Goal: Check status: Check status

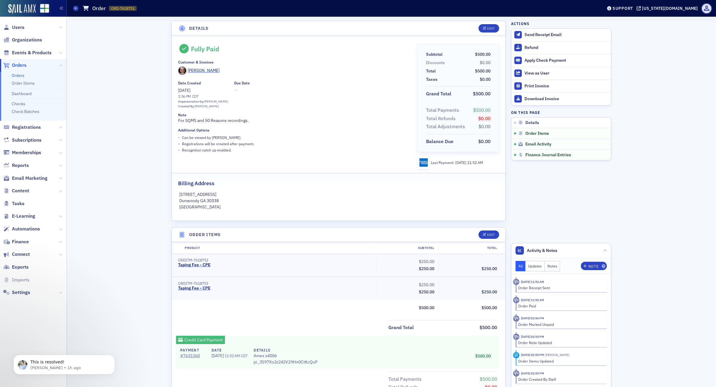
scroll to position [125, 0]
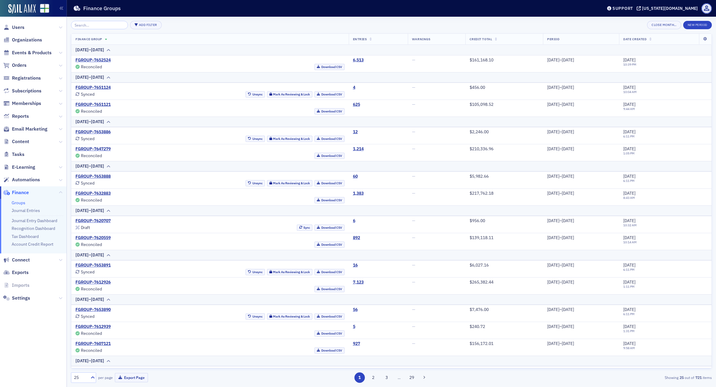
scroll to position [228, 0]
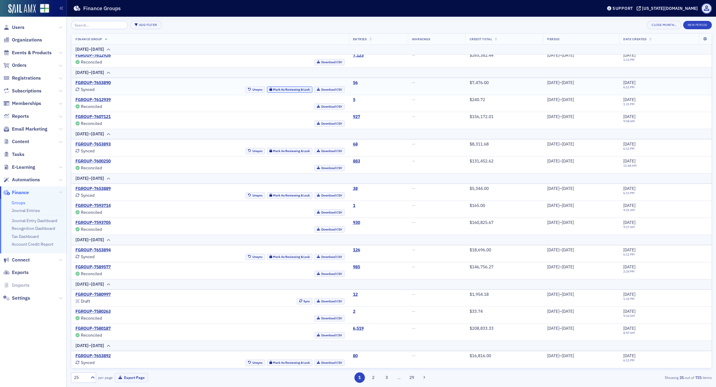
click at [271, 90] on button "Mark As Reviewing & Lock" at bounding box center [290, 89] width 46 height 6
click at [289, 87] on button "Reconcile" at bounding box center [300, 89] width 23 height 6
click at [268, 151] on button "Mark As Reviewing & Lock" at bounding box center [290, 151] width 46 height 6
click at [272, 196] on button "Mark As Reviewing & Lock" at bounding box center [290, 195] width 46 height 6
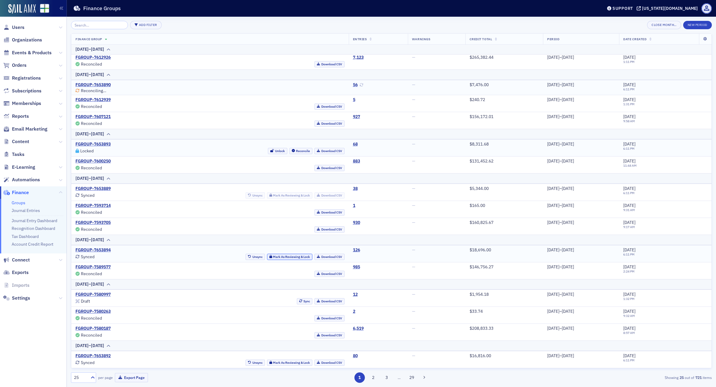
click at [267, 256] on button "Mark As Reviewing & Lock" at bounding box center [290, 257] width 46 height 6
click at [289, 153] on button "Reconcile" at bounding box center [300, 153] width 23 height 6
click at [297, 301] on button "Sync" at bounding box center [305, 301] width 16 height 6
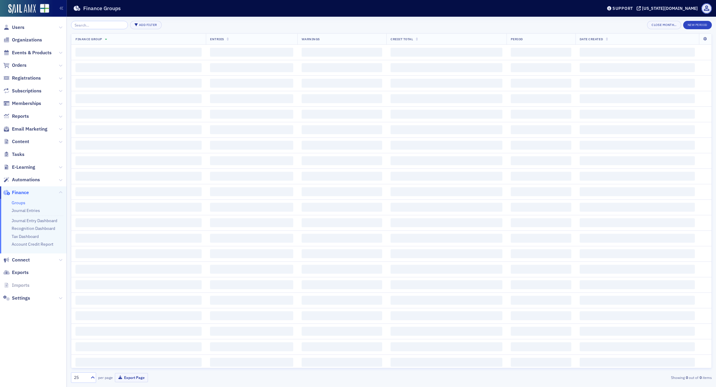
click at [285, 194] on span "‌" at bounding box center [251, 191] width 83 height 9
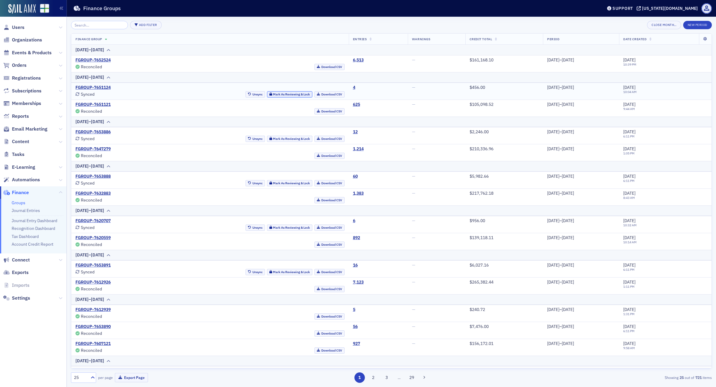
click at [269, 93] on button "Mark As Reviewing & Lock" at bounding box center [290, 94] width 46 height 6
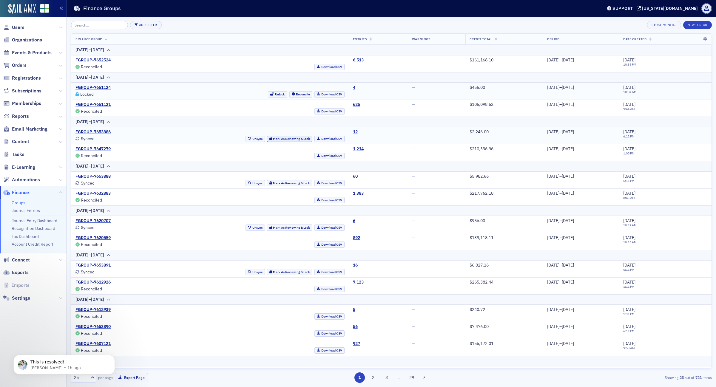
click at [275, 140] on button "Mark As Reviewing & Lock" at bounding box center [290, 139] width 46 height 6
click at [289, 93] on button "Reconcile" at bounding box center [300, 94] width 23 height 6
click at [289, 139] on button "Reconcile" at bounding box center [300, 139] width 23 height 6
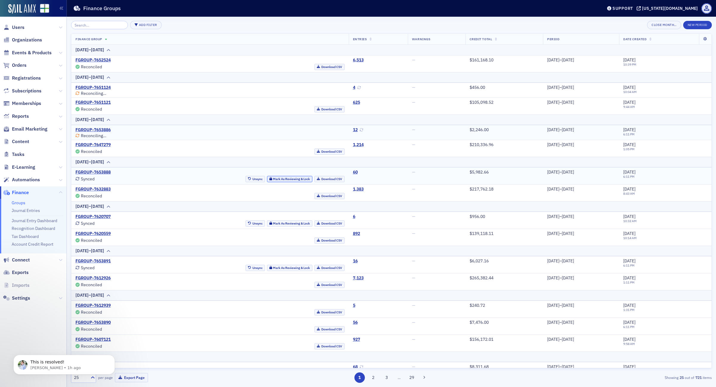
click at [280, 180] on button "Mark As Reviewing & Lock" at bounding box center [290, 179] width 46 height 6
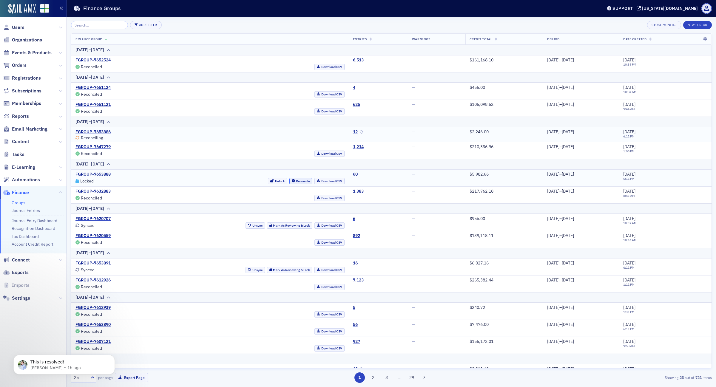
click at [289, 181] on button "Reconcile" at bounding box center [300, 181] width 23 height 6
click at [273, 226] on button "Mark As Reviewing & Lock" at bounding box center [290, 223] width 46 height 6
click at [269, 269] on button "Mark As Reviewing & Lock" at bounding box center [290, 270] width 46 height 6
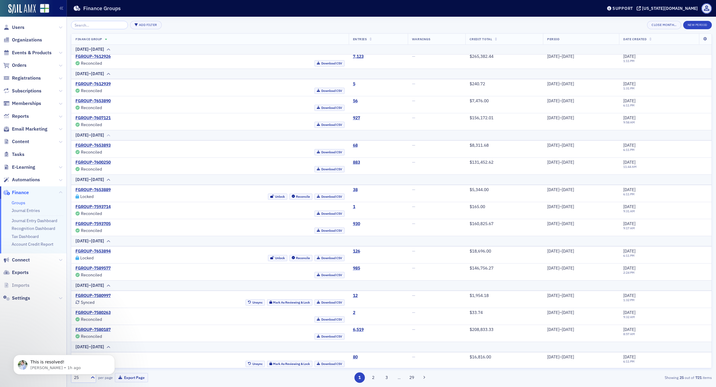
scroll to position [226, 0]
click at [289, 194] on button "Reconcile" at bounding box center [300, 195] width 23 height 6
click at [289, 256] on button "Reconcile" at bounding box center [300, 257] width 23 height 6
click at [272, 301] on button "Mark As Reviewing & Lock" at bounding box center [290, 301] width 46 height 6
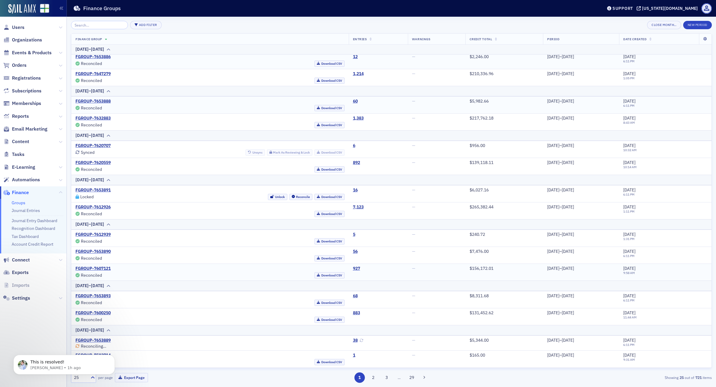
scroll to position [38, 0]
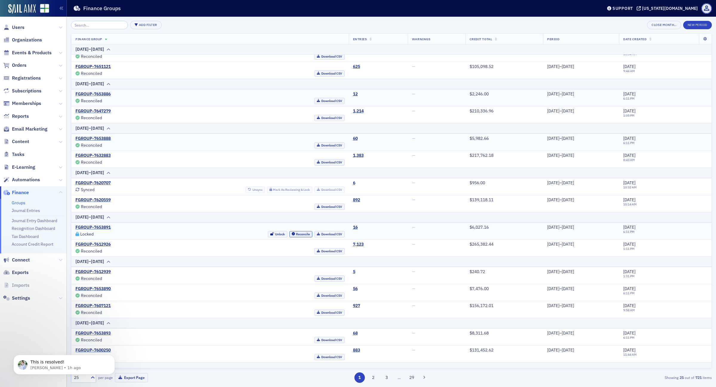
click at [289, 234] on button "Reconcile" at bounding box center [300, 234] width 23 height 6
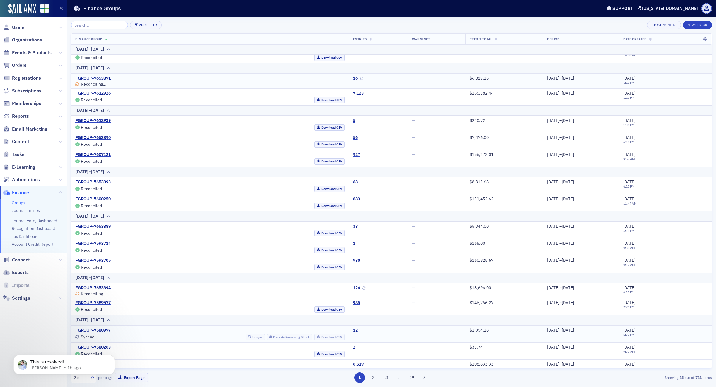
scroll to position [224, 0]
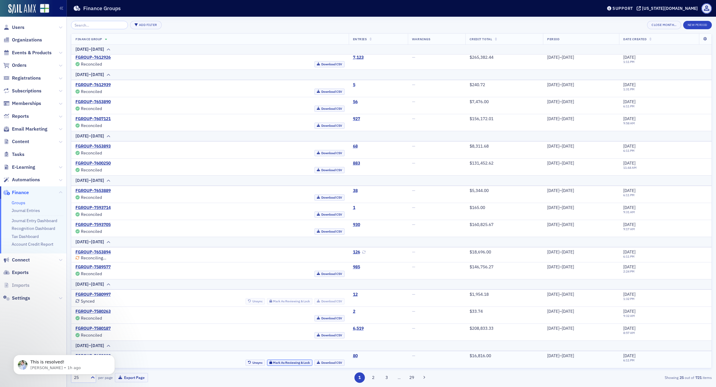
click at [267, 363] on button "Mark As Reviewing & Lock" at bounding box center [290, 363] width 46 height 6
click at [426, 378] on button at bounding box center [424, 378] width 8 height 8
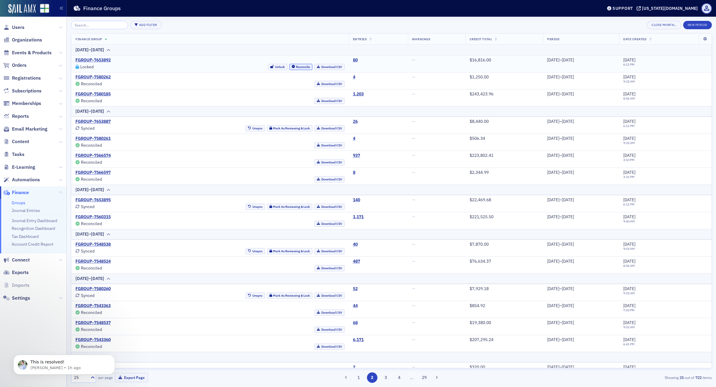
click at [289, 67] on button "Reconcile" at bounding box center [300, 67] width 23 height 6
click at [273, 128] on button "Mark As Reviewing & Lock" at bounding box center [290, 128] width 46 height 6
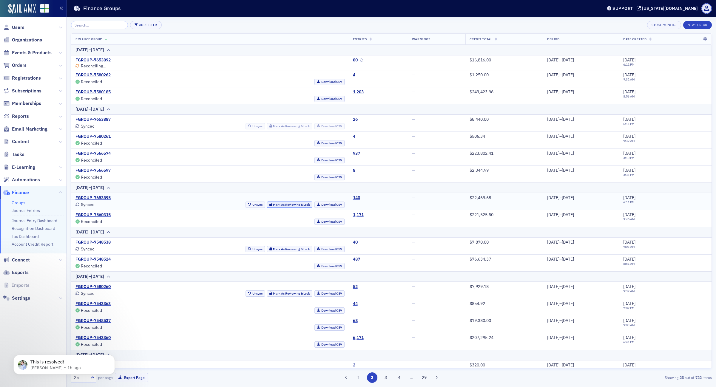
click at [268, 208] on button "Mark As Reviewing & Lock" at bounding box center [290, 205] width 46 height 6
click at [276, 250] on button "Mark As Reviewing & Lock" at bounding box center [290, 249] width 46 height 6
click at [271, 295] on button "Mark As Reviewing & Lock" at bounding box center [290, 293] width 46 height 6
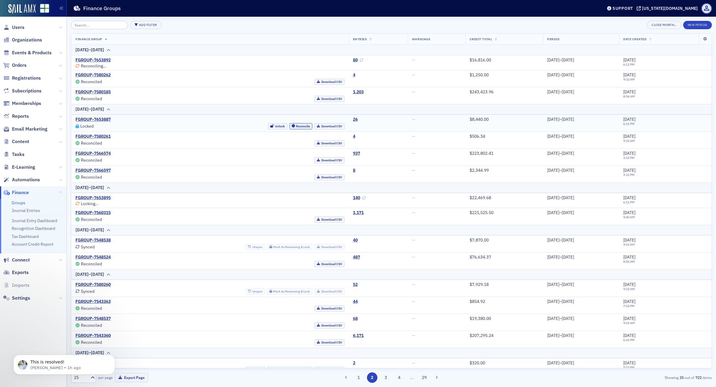
click at [289, 126] on button "Reconcile" at bounding box center [300, 126] width 23 height 6
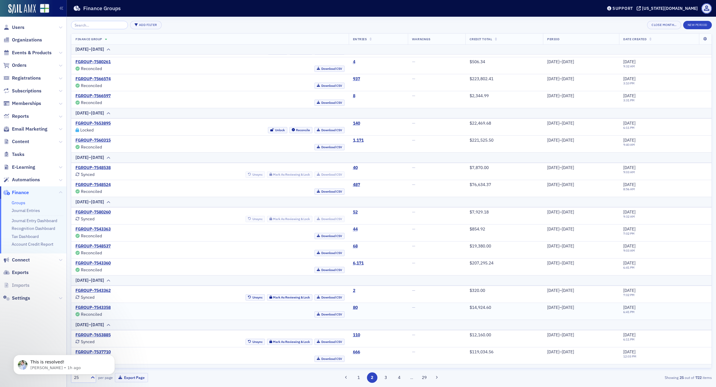
scroll to position [112, 0]
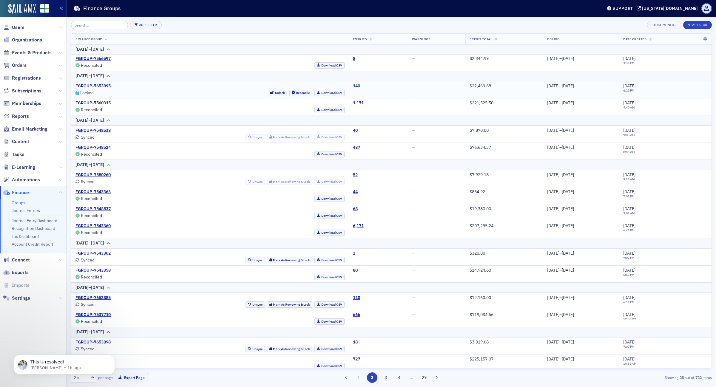
click at [282, 97] on td "FGROUP-7653895 Locked Unlock Reconcile Download CSV" at bounding box center [209, 89] width 277 height 17
click at [289, 93] on button "Reconcile" at bounding box center [300, 93] width 23 height 6
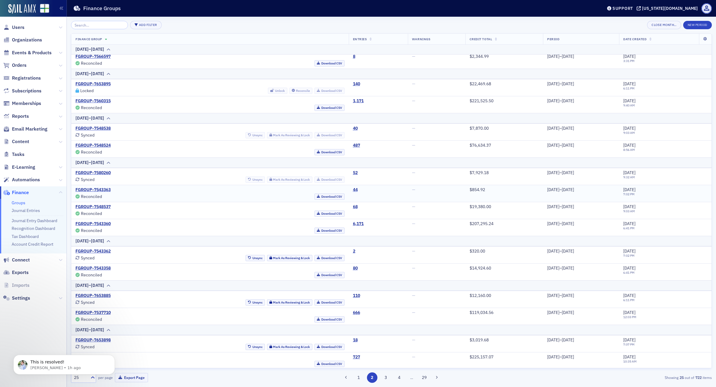
scroll to position [110, 0]
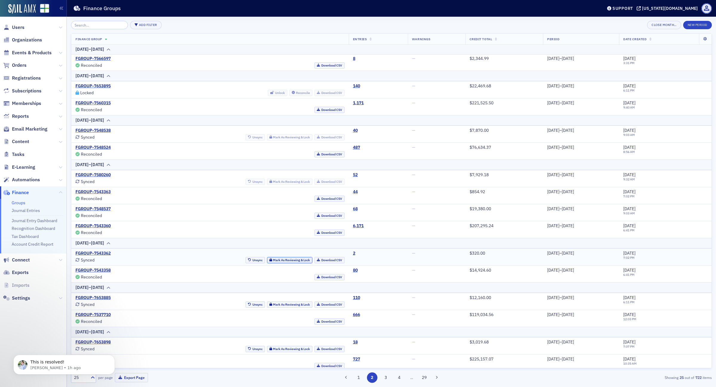
click at [268, 259] on button "Mark As Reviewing & Lock" at bounding box center [290, 260] width 46 height 6
click at [270, 306] on button "Mark As Reviewing & Lock" at bounding box center [290, 304] width 46 height 6
click at [266, 351] on td "FGROUP-7653898 Synced Unsync Mark As Reviewing & Lock Download CSV" at bounding box center [209, 345] width 277 height 17
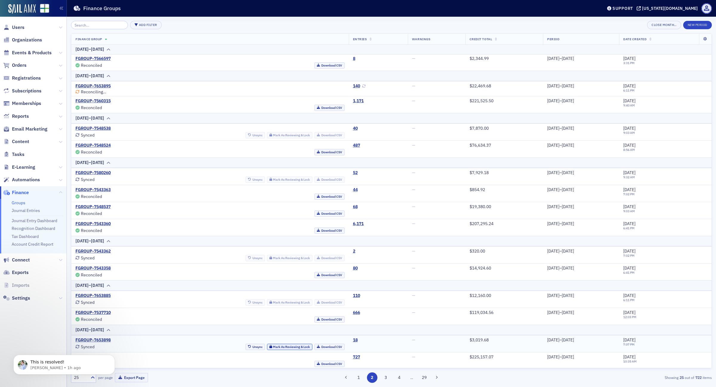
click at [276, 348] on button "Mark As Reviewing & Lock" at bounding box center [290, 347] width 46 height 6
click at [289, 304] on button "Reconcile" at bounding box center [300, 302] width 23 height 6
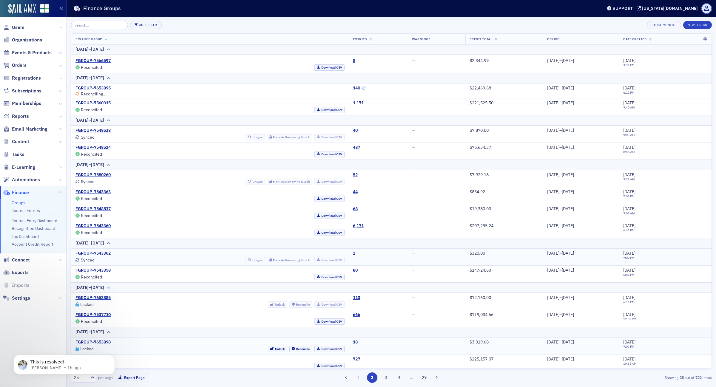
scroll to position [114, 0]
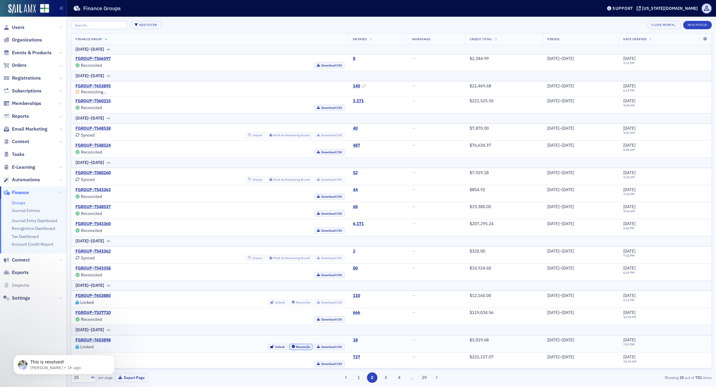
click at [289, 347] on button "Reconcile" at bounding box center [300, 347] width 23 height 6
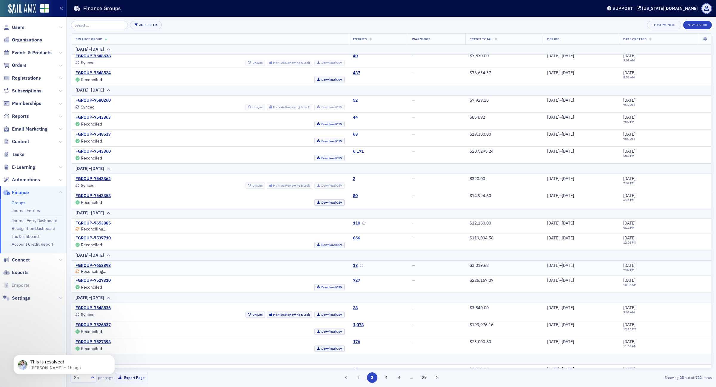
scroll to position [203, 0]
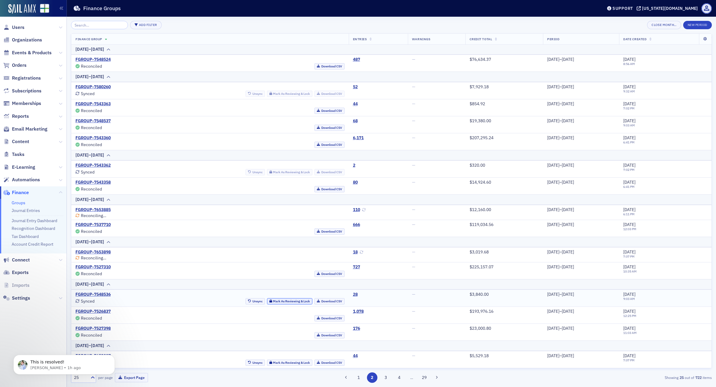
click at [277, 301] on button "Mark As Reviewing & Lock" at bounding box center [290, 301] width 46 height 6
click at [267, 360] on button "Mark As Reviewing & Lock" at bounding box center [290, 363] width 46 height 6
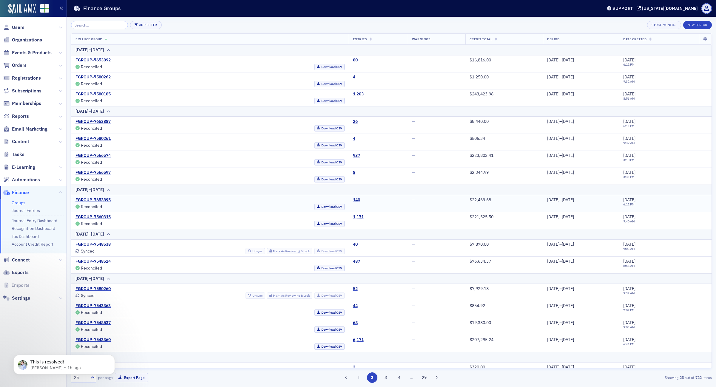
scroll to position [201, 0]
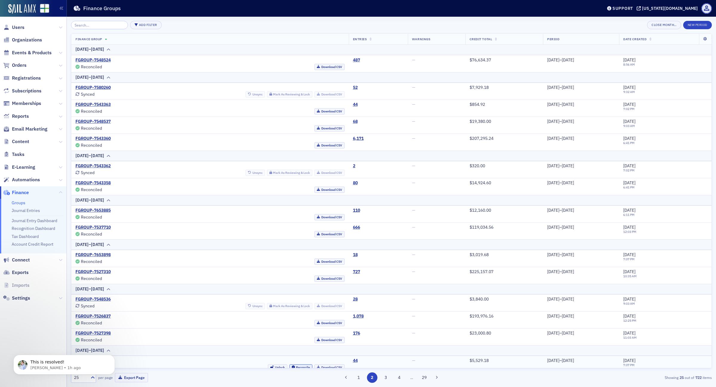
click at [289, 367] on button "Reconcile" at bounding box center [300, 367] width 23 height 6
click at [360, 378] on button "1" at bounding box center [358, 377] width 10 height 10
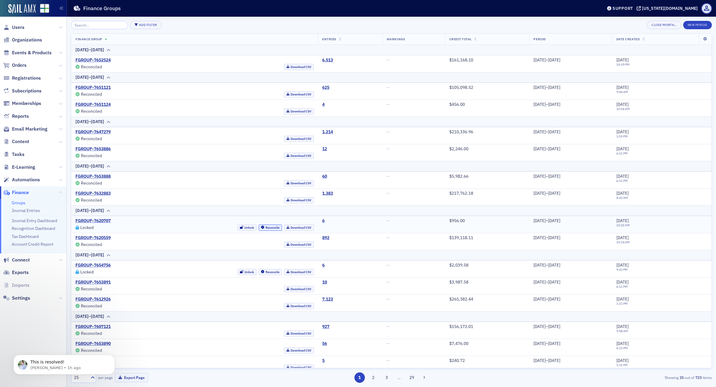
click at [258, 230] on button "Reconcile" at bounding box center [269, 228] width 23 height 6
click at [258, 270] on button "Reconcile" at bounding box center [269, 272] width 23 height 6
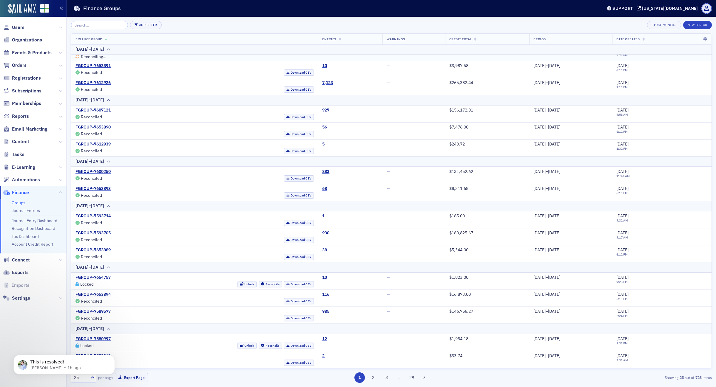
scroll to position [216, 0]
click at [258, 284] on button "Reconcile" at bounding box center [269, 284] width 23 height 6
click at [258, 345] on button "Reconcile" at bounding box center [269, 346] width 23 height 6
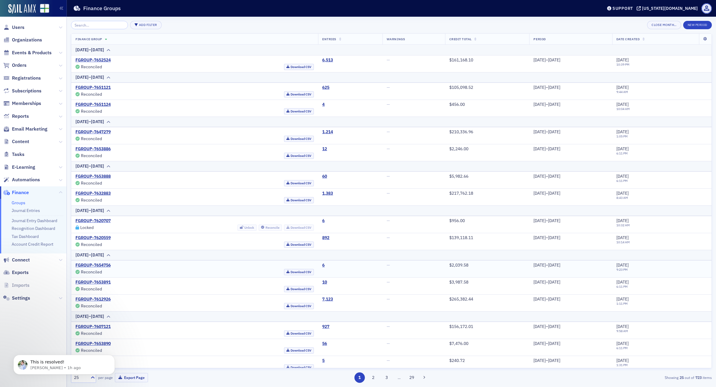
scroll to position [218, 0]
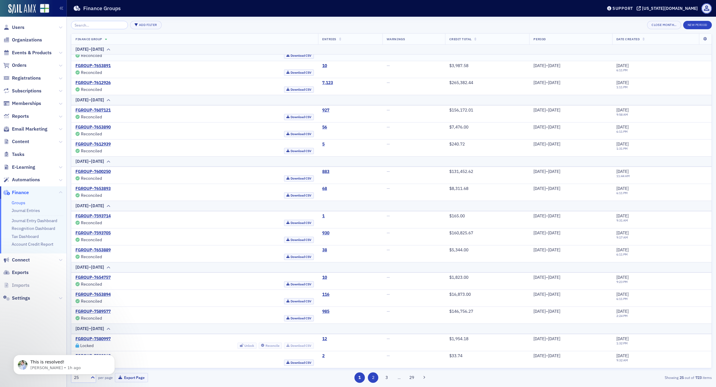
click at [372, 377] on button "2" at bounding box center [373, 377] width 10 height 10
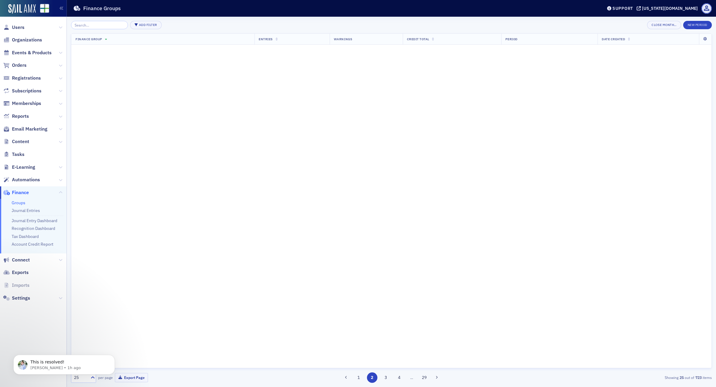
scroll to position [0, 0]
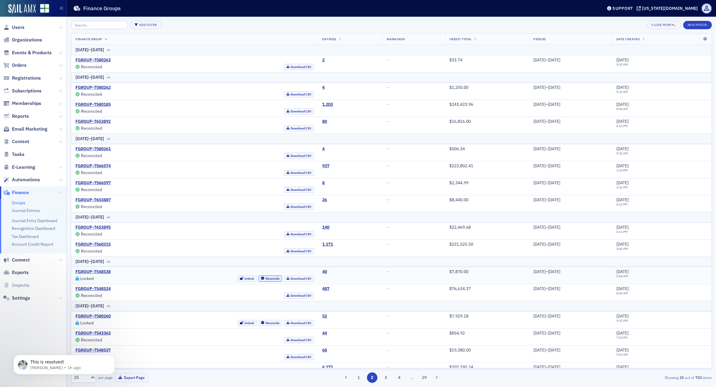
click at [258, 279] on button "Reconcile" at bounding box center [269, 278] width 23 height 6
click at [258, 324] on button "Reconcile" at bounding box center [269, 323] width 23 height 6
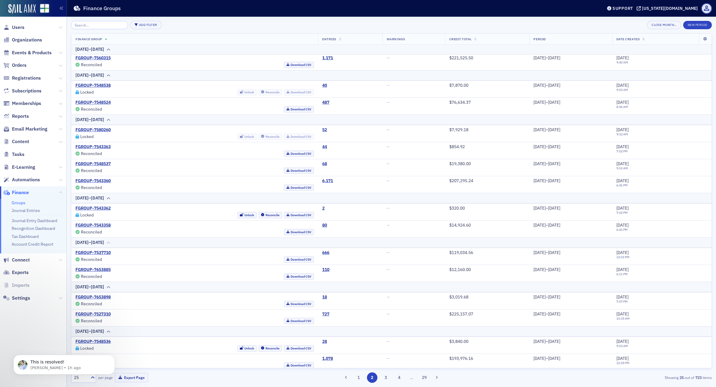
scroll to position [207, 0]
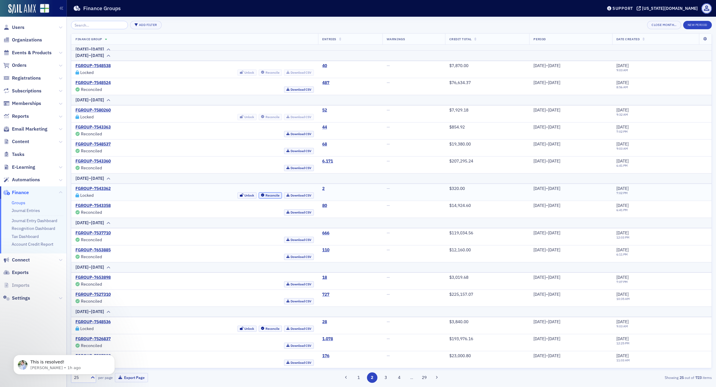
click at [258, 197] on button "Reconcile" at bounding box center [269, 195] width 23 height 6
click at [258, 327] on button "Reconcile" at bounding box center [269, 329] width 23 height 6
click at [357, 377] on button "1" at bounding box center [358, 377] width 10 height 10
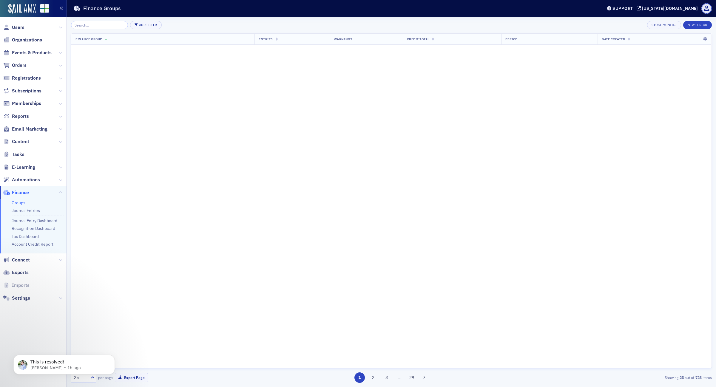
scroll to position [0, 0]
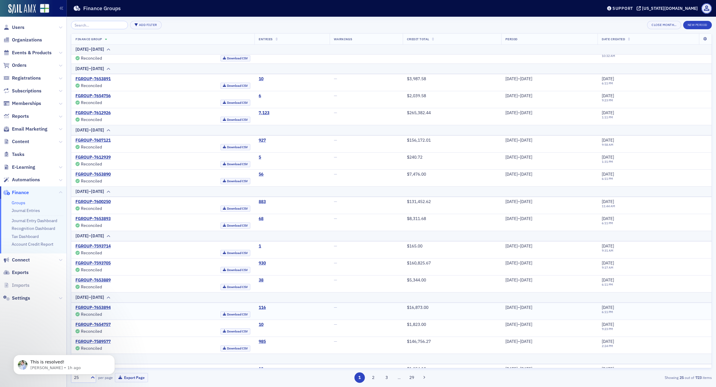
scroll to position [218, 0]
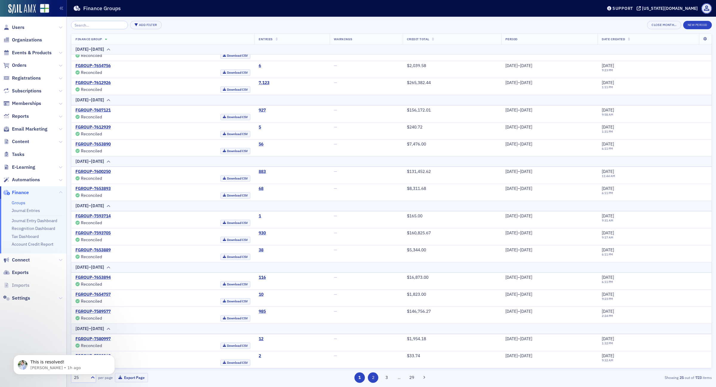
click at [374, 380] on button "2" at bounding box center [373, 377] width 10 height 10
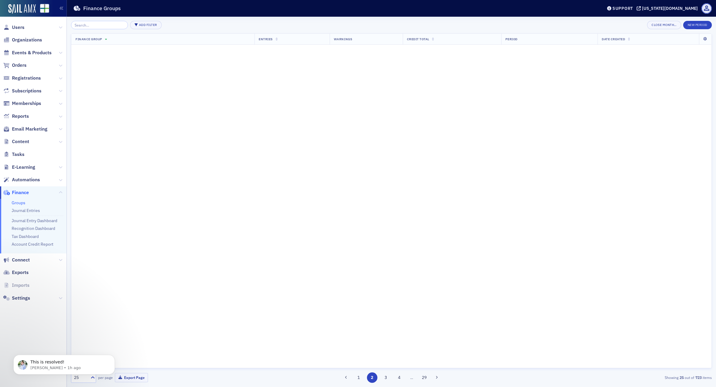
scroll to position [0, 0]
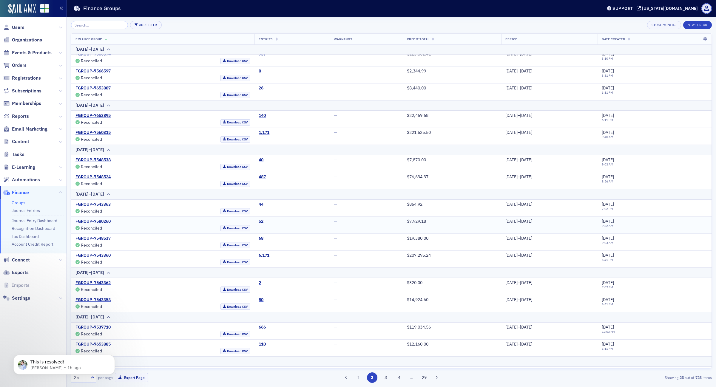
scroll to position [207, 0]
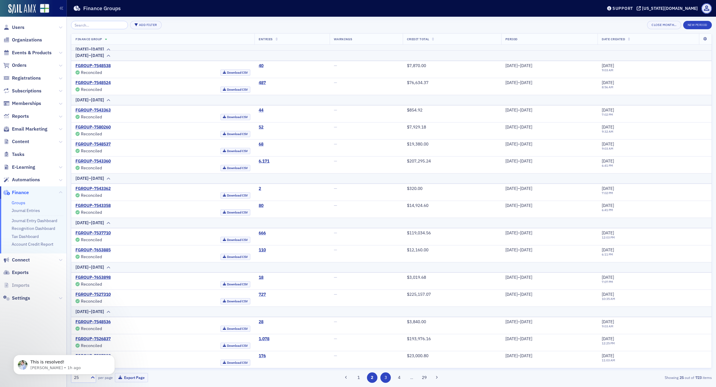
click at [383, 377] on button "3" at bounding box center [385, 377] width 10 height 10
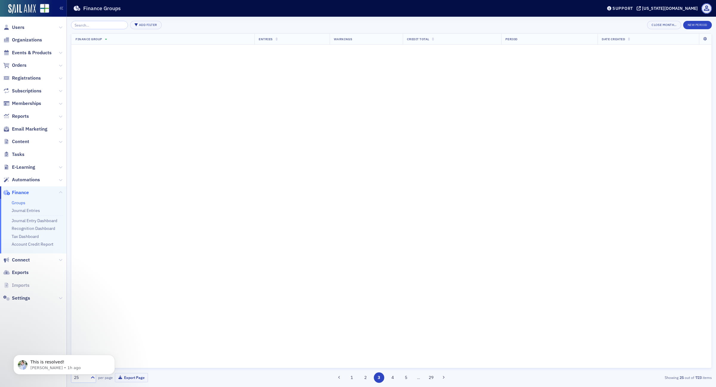
scroll to position [0, 0]
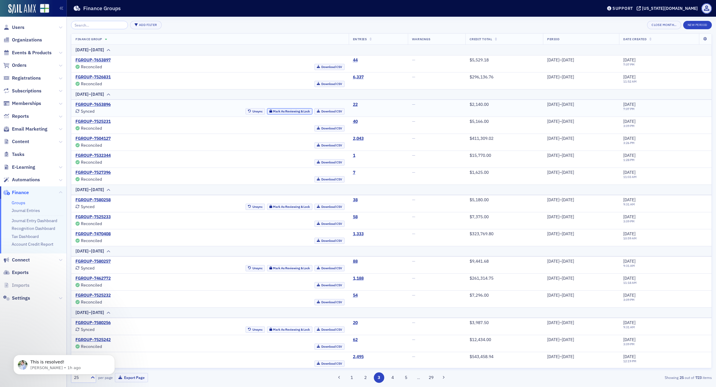
click at [270, 112] on button "Mark As Reviewing & Lock" at bounding box center [290, 111] width 46 height 6
click at [276, 206] on button "Mark As Reviewing & Lock" at bounding box center [290, 207] width 46 height 6
click at [279, 268] on button "Mark As Reviewing & Lock" at bounding box center [290, 268] width 46 height 6
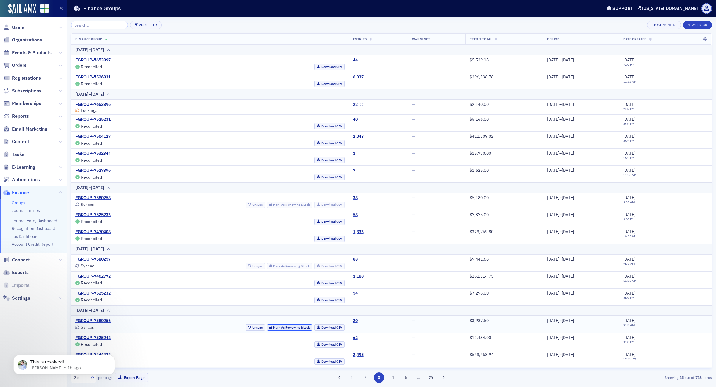
click at [268, 331] on button "Mark As Reviewing & Lock" at bounding box center [290, 327] width 46 height 6
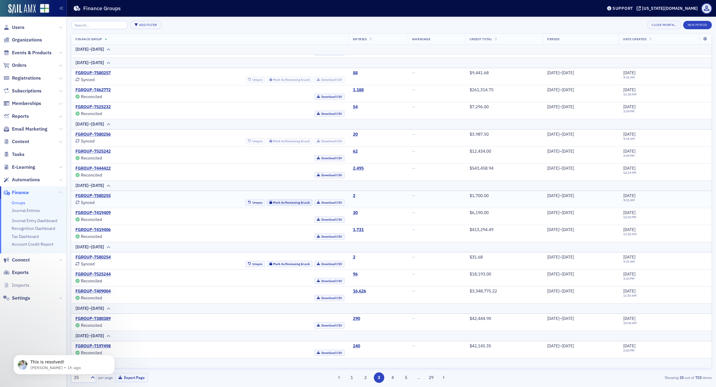
scroll to position [188, 0]
click at [267, 204] on button "Mark As Reviewing & Lock" at bounding box center [290, 203] width 46 height 6
click at [269, 266] on button "Mark As Reviewing & Lock" at bounding box center [290, 264] width 46 height 6
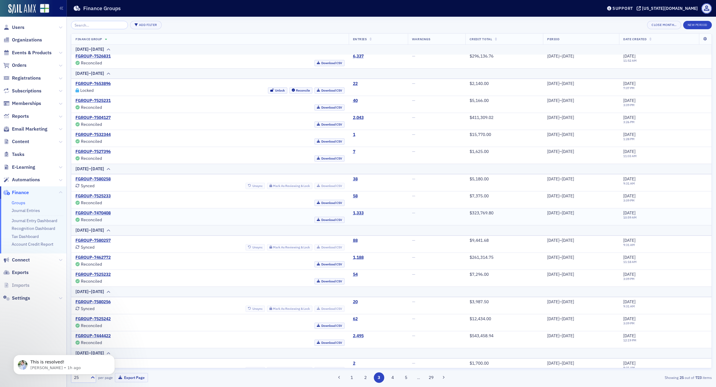
scroll to position [0, 0]
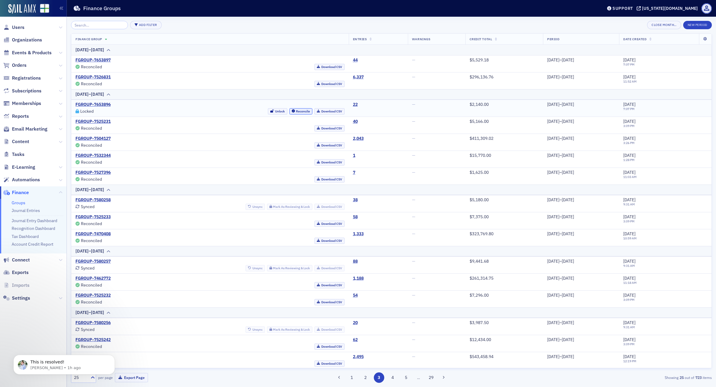
click at [289, 111] on button "Reconcile" at bounding box center [300, 111] width 23 height 6
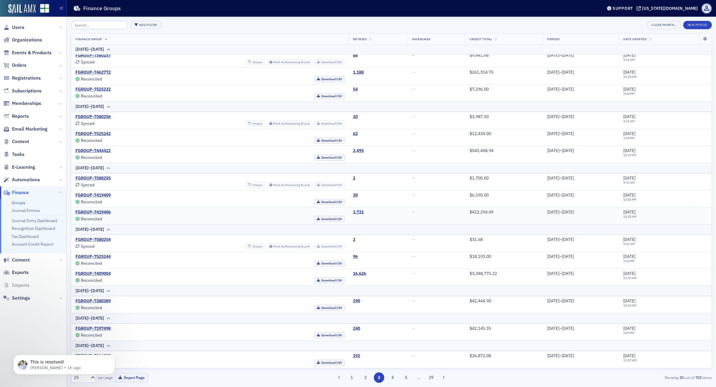
scroll to position [133, 0]
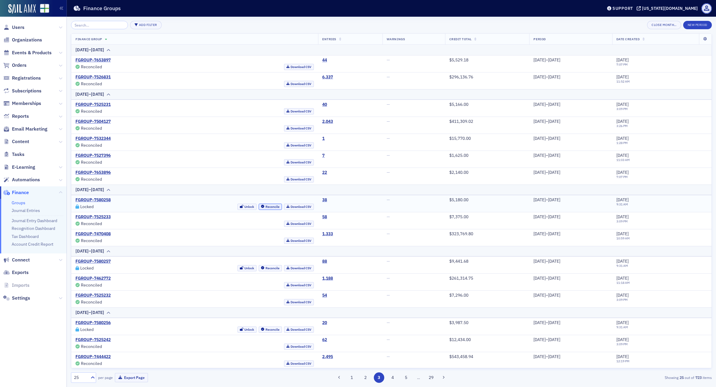
click at [258, 205] on button "Reconcile" at bounding box center [269, 207] width 23 height 6
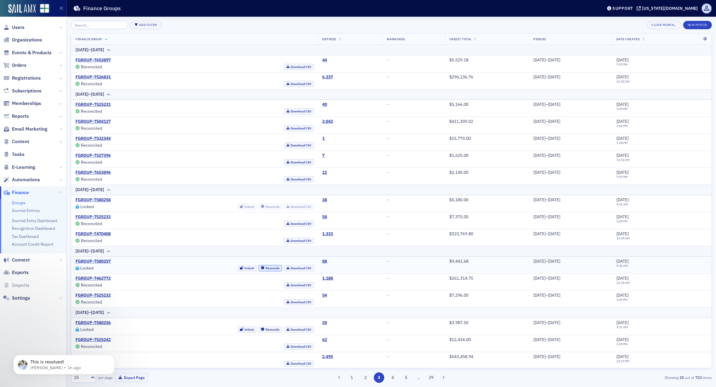
click at [258, 267] on button "Reconcile" at bounding box center [269, 268] width 23 height 6
click at [258, 330] on button "Reconcile" at bounding box center [269, 329] width 23 height 6
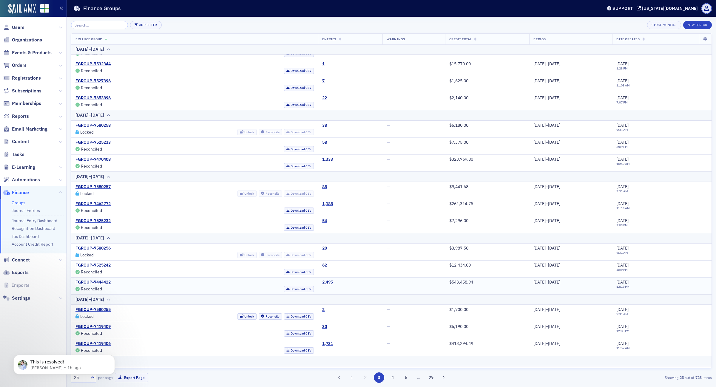
scroll to position [112, 0]
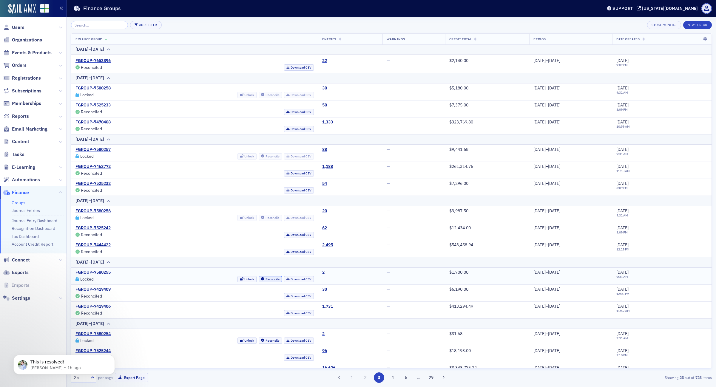
click at [258, 279] on button "Reconcile" at bounding box center [269, 279] width 23 height 6
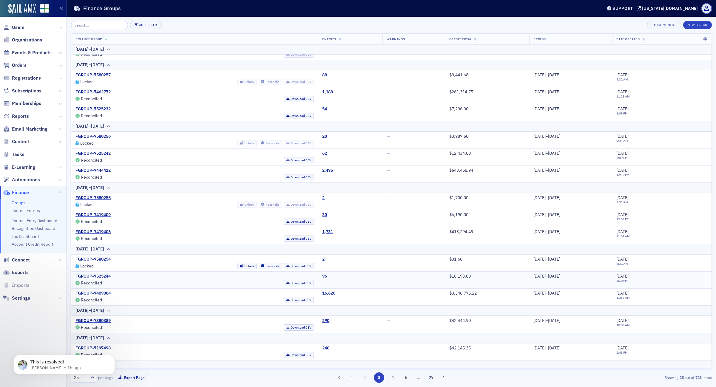
scroll to position [207, 0]
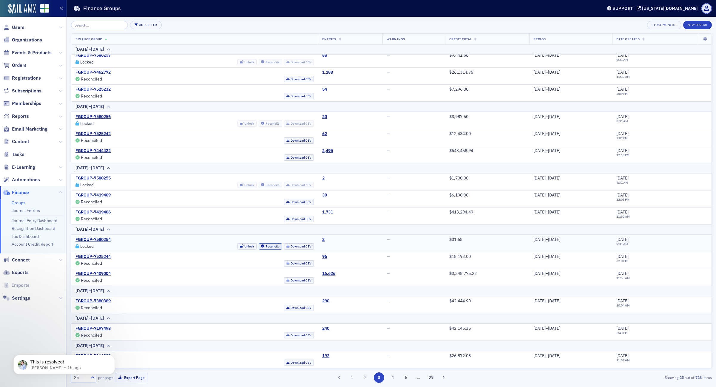
click at [258, 248] on button "Reconcile" at bounding box center [269, 246] width 23 height 6
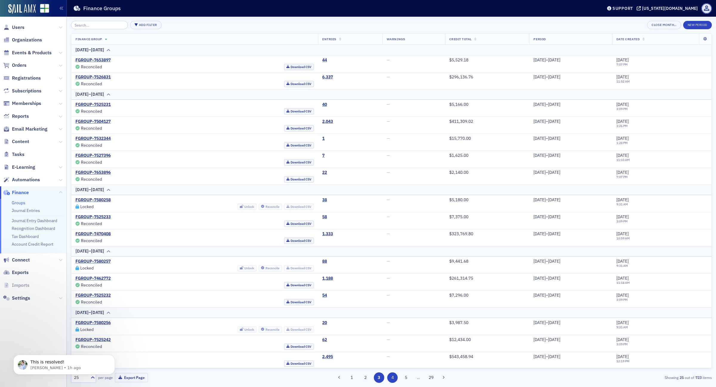
click at [393, 378] on button "4" at bounding box center [392, 377] width 10 height 10
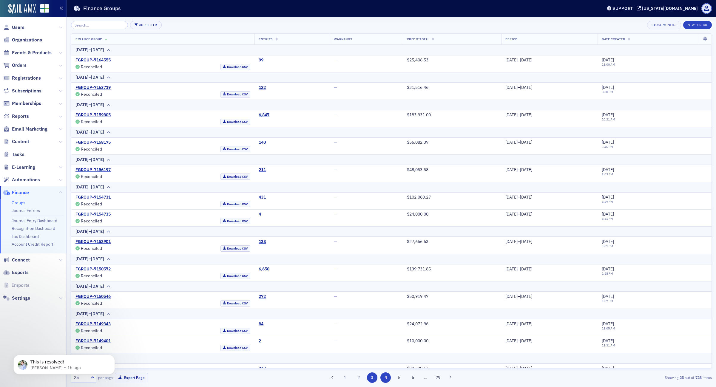
click at [367, 376] on button "3" at bounding box center [372, 377] width 10 height 10
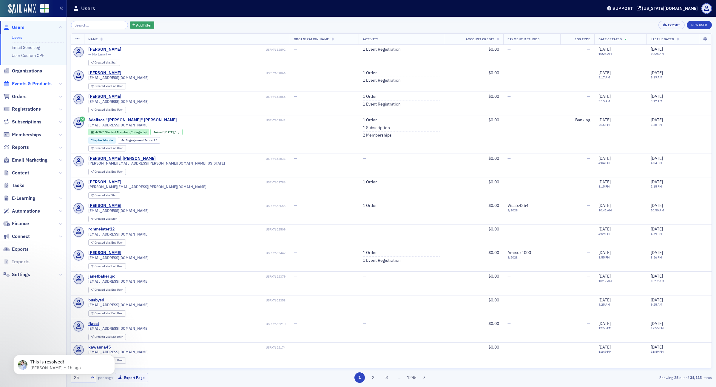
drag, startPoint x: 18, startPoint y: 96, endPoint x: 29, endPoint y: 83, distance: 17.1
click at [18, 96] on span "Orders" at bounding box center [19, 96] width 15 height 7
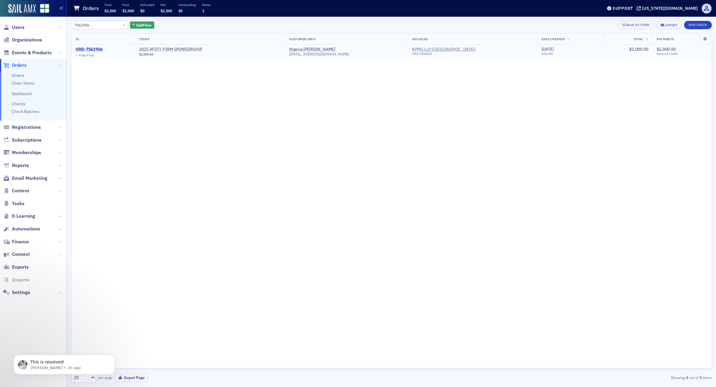
type input "7561956"
click at [92, 50] on div "ORD-7561956" at bounding box center [88, 49] width 27 height 5
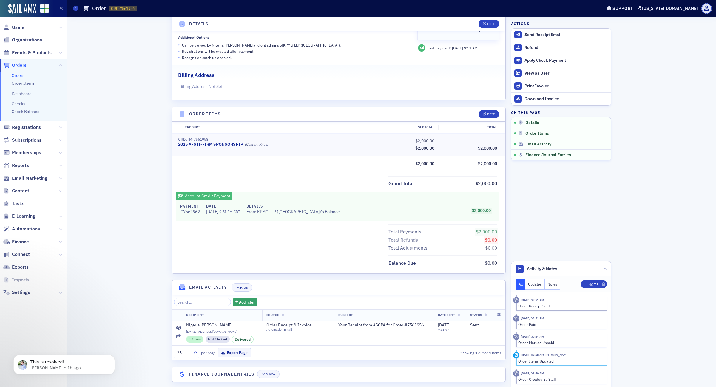
scroll to position [117, 0]
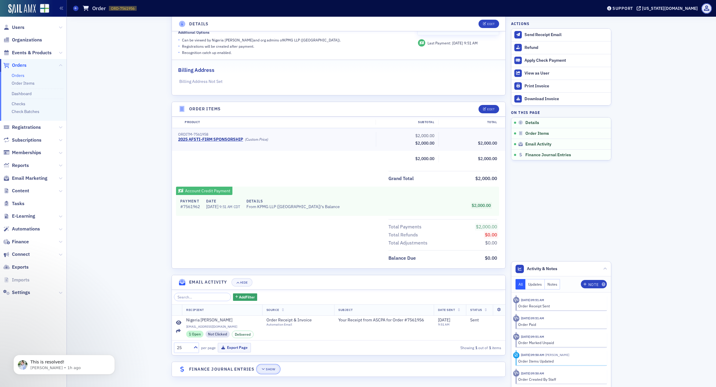
click at [270, 370] on div "Show" at bounding box center [270, 369] width 9 height 3
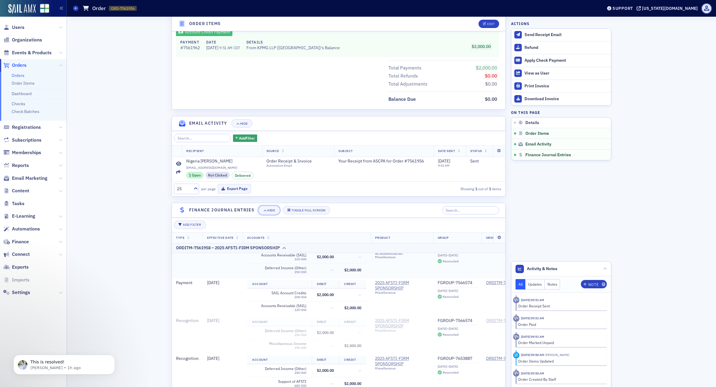
scroll to position [239, 0]
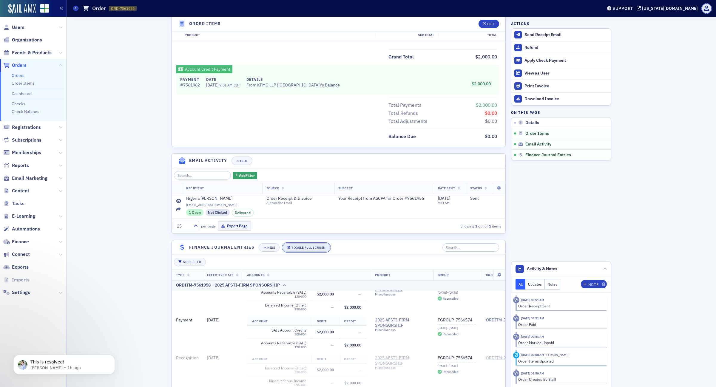
click at [314, 246] on div "Toggle Full Screen" at bounding box center [308, 247] width 34 height 3
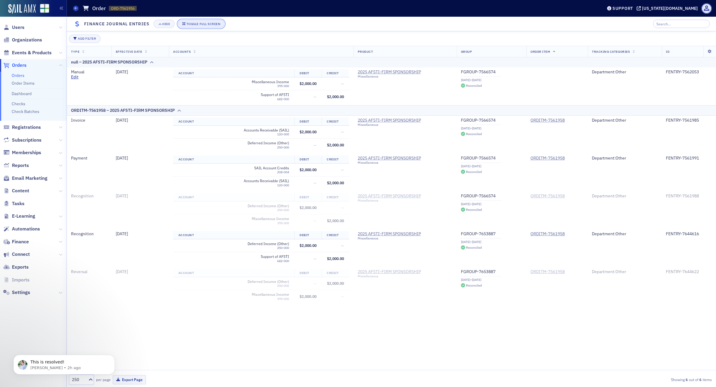
click at [199, 24] on div "Toggle Full Screen" at bounding box center [203, 23] width 34 height 3
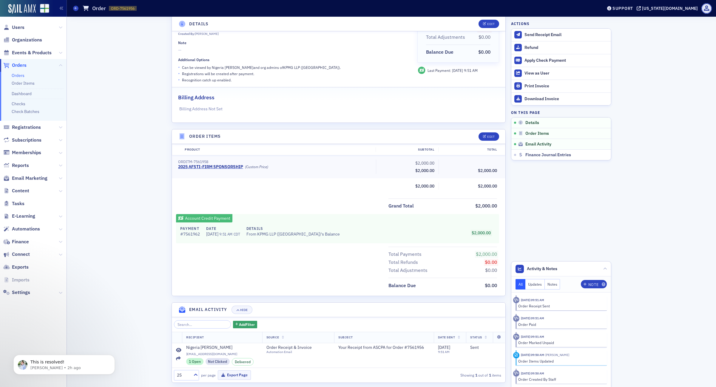
scroll to position [0, 0]
